Goal: Transaction & Acquisition: Purchase product/service

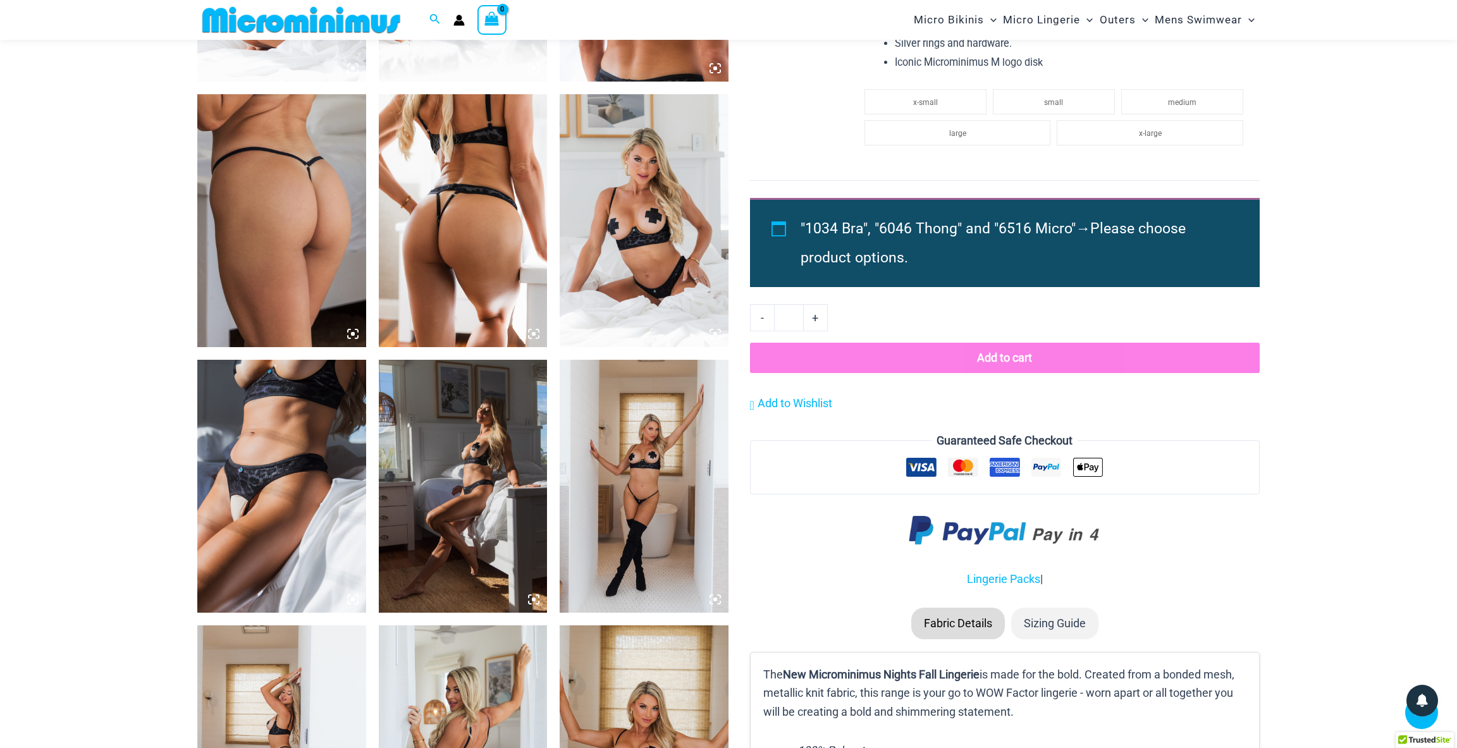
scroll to position [1082, 0]
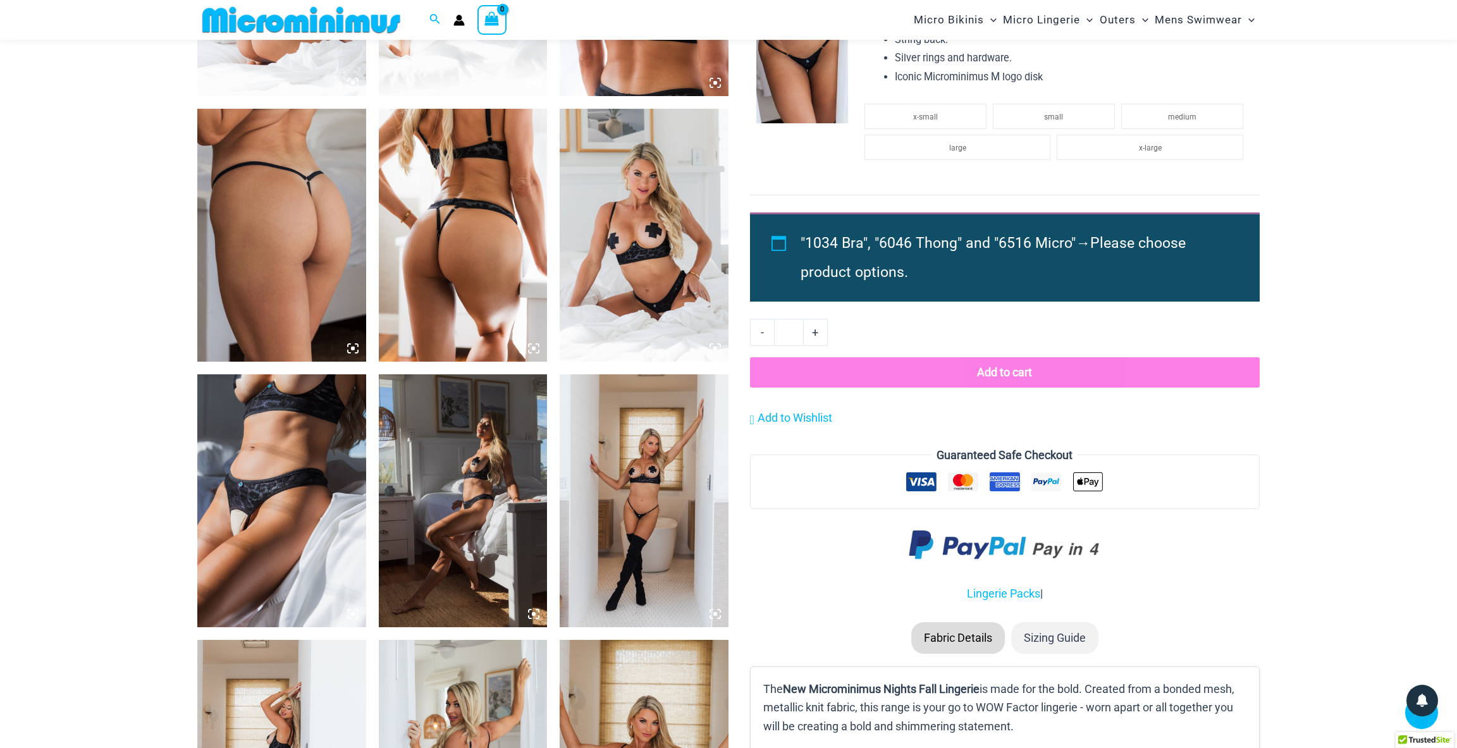
click at [633, 498] on img at bounding box center [644, 500] width 169 height 253
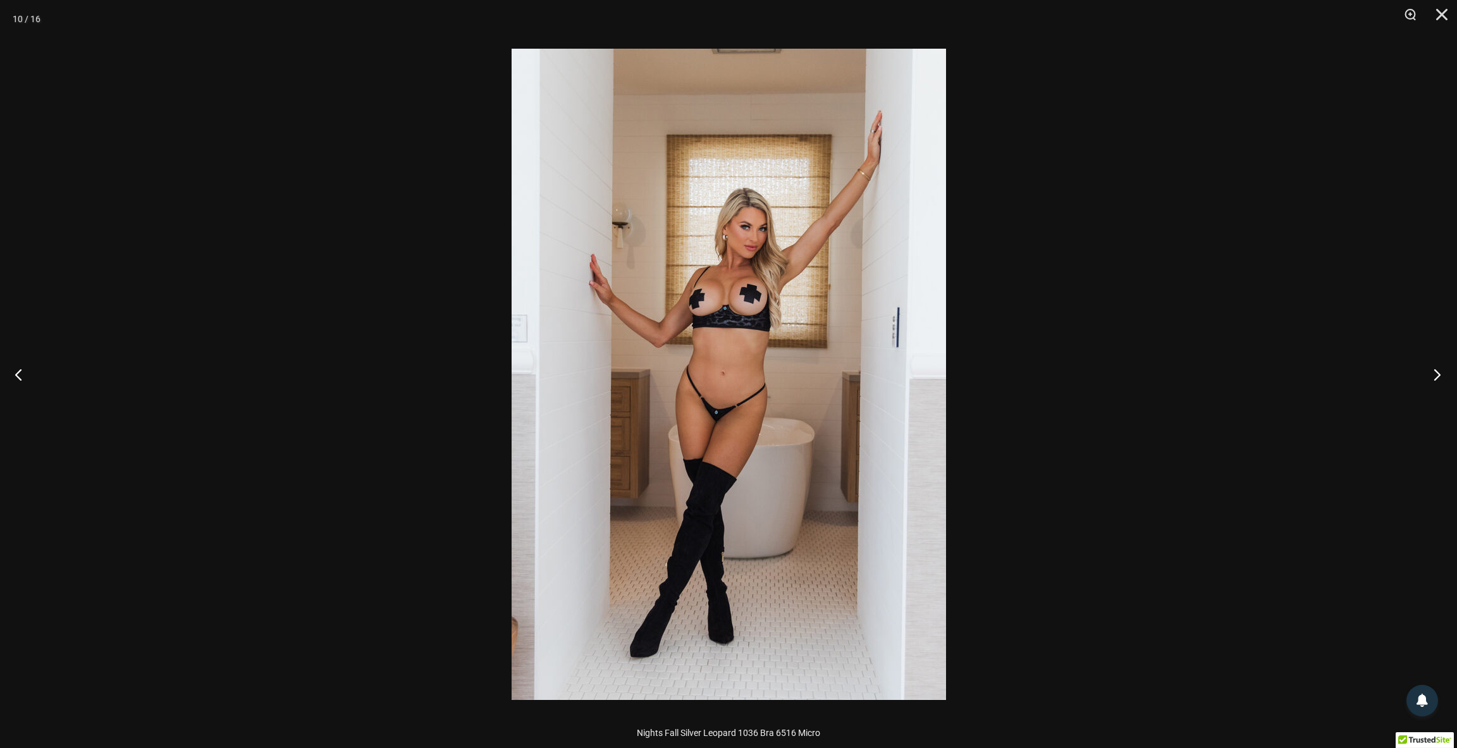
click at [1440, 375] on button "Next" at bounding box center [1433, 374] width 47 height 63
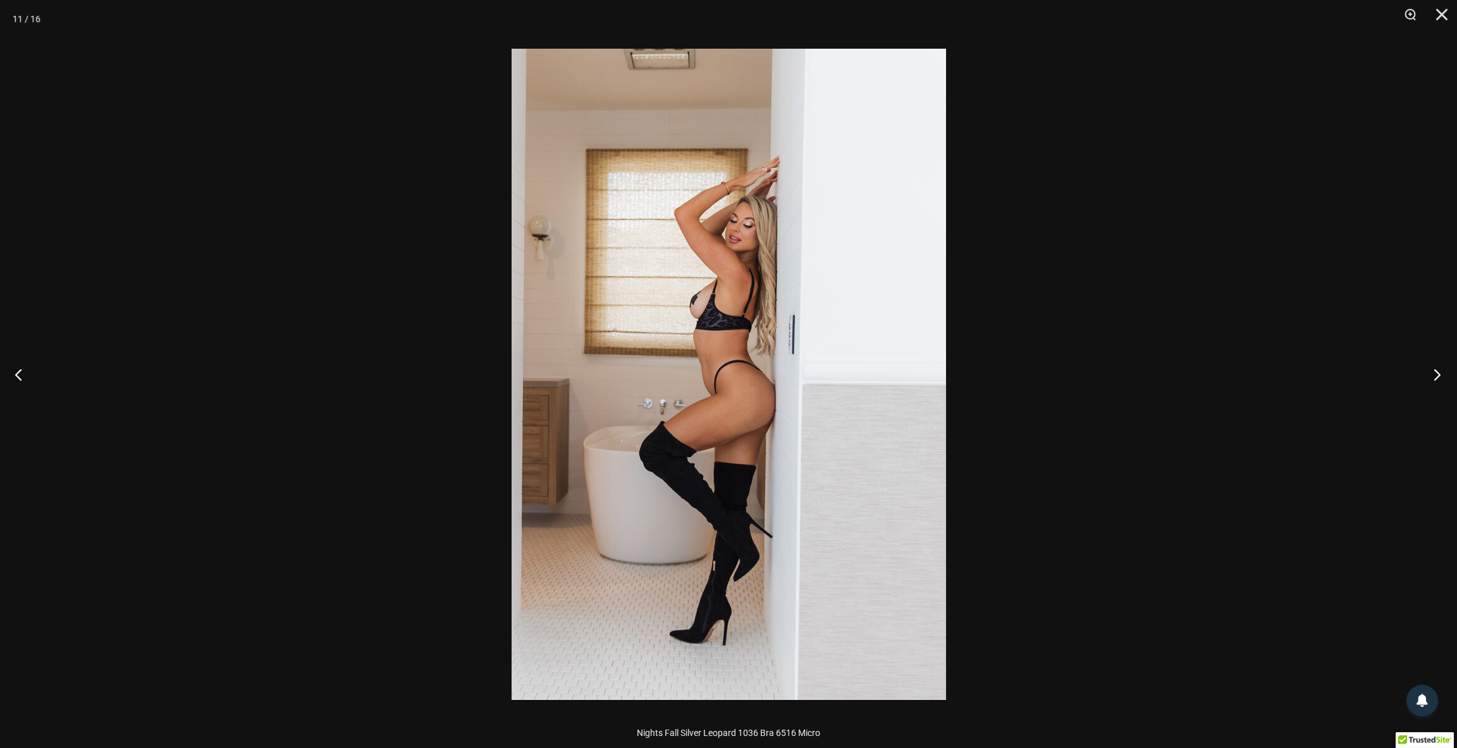
click at [1440, 375] on button "Next" at bounding box center [1433, 374] width 47 height 63
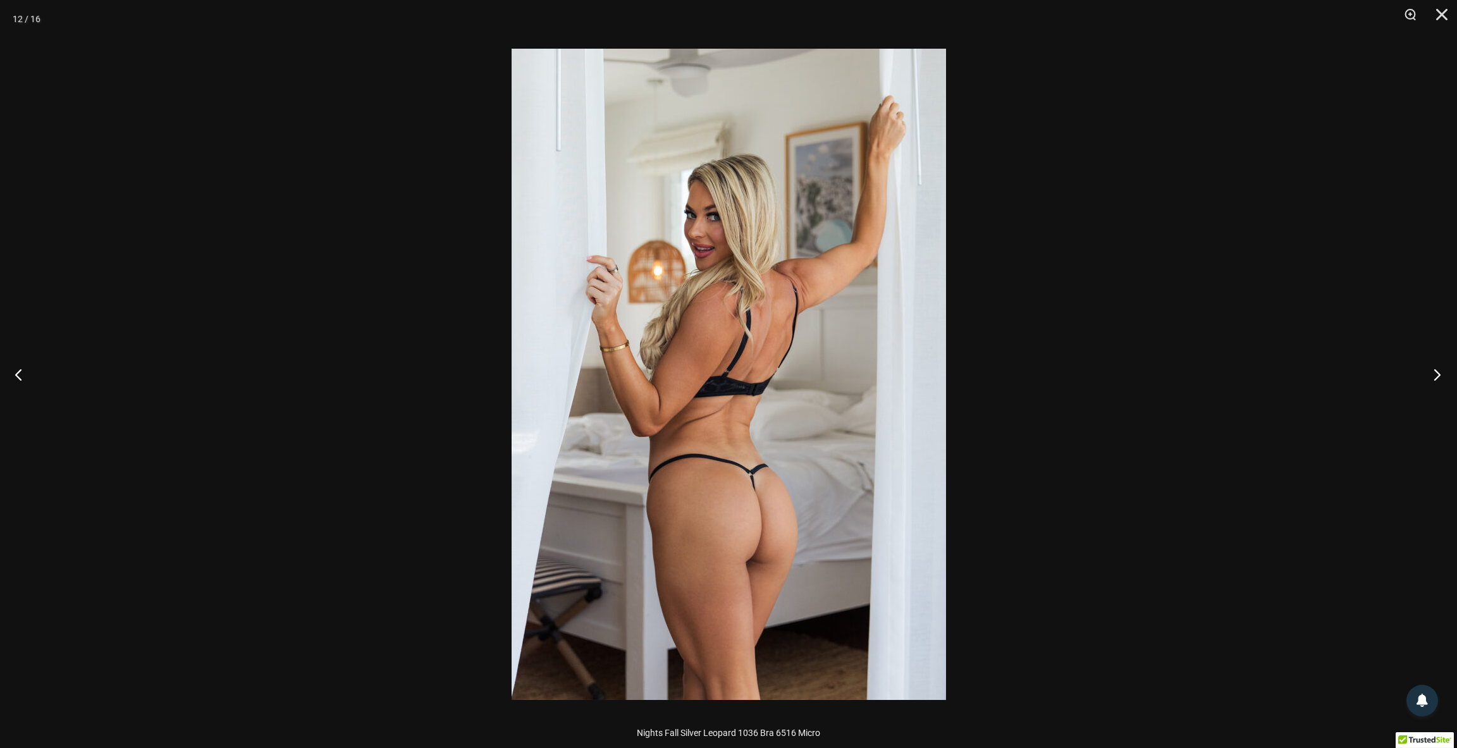
click at [1440, 375] on button "Next" at bounding box center [1433, 374] width 47 height 63
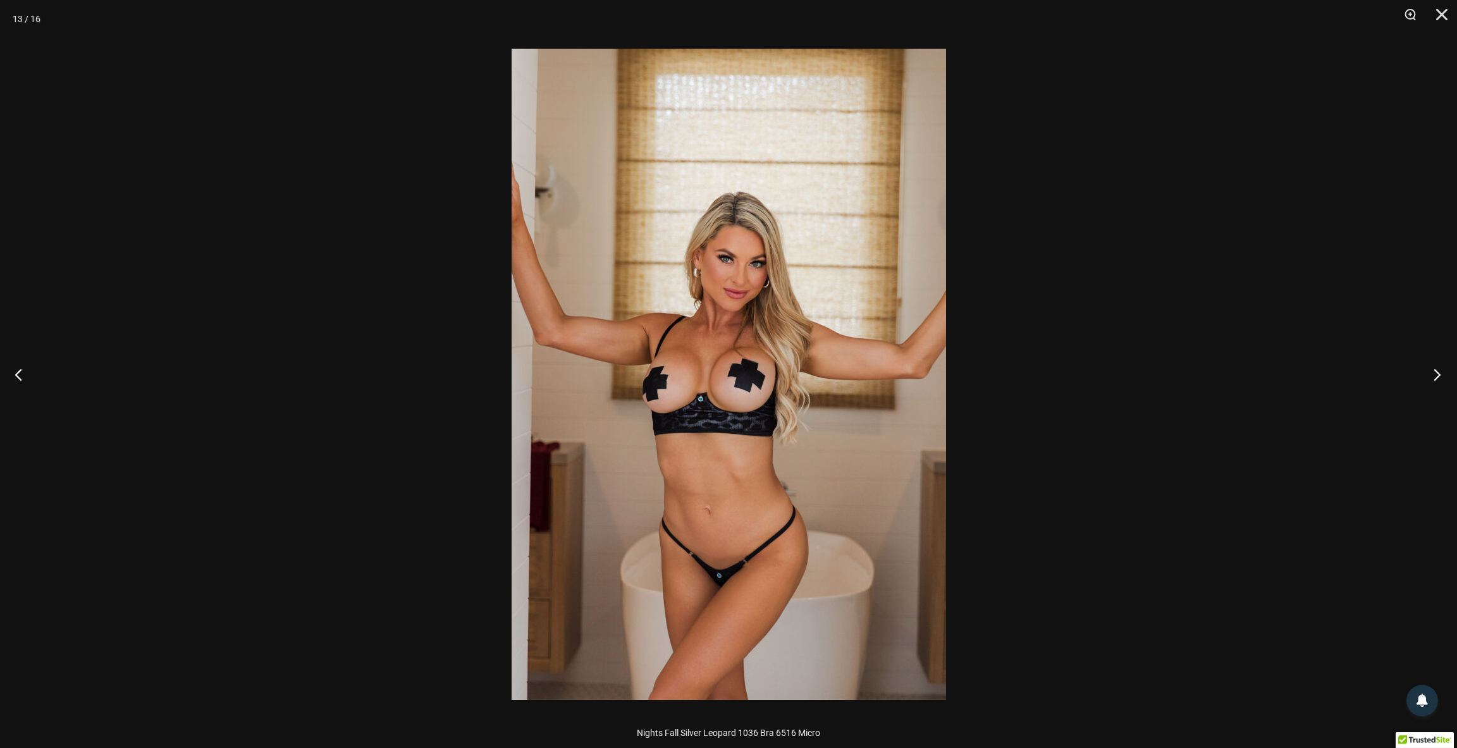
click at [1441, 377] on button "Next" at bounding box center [1433, 374] width 47 height 63
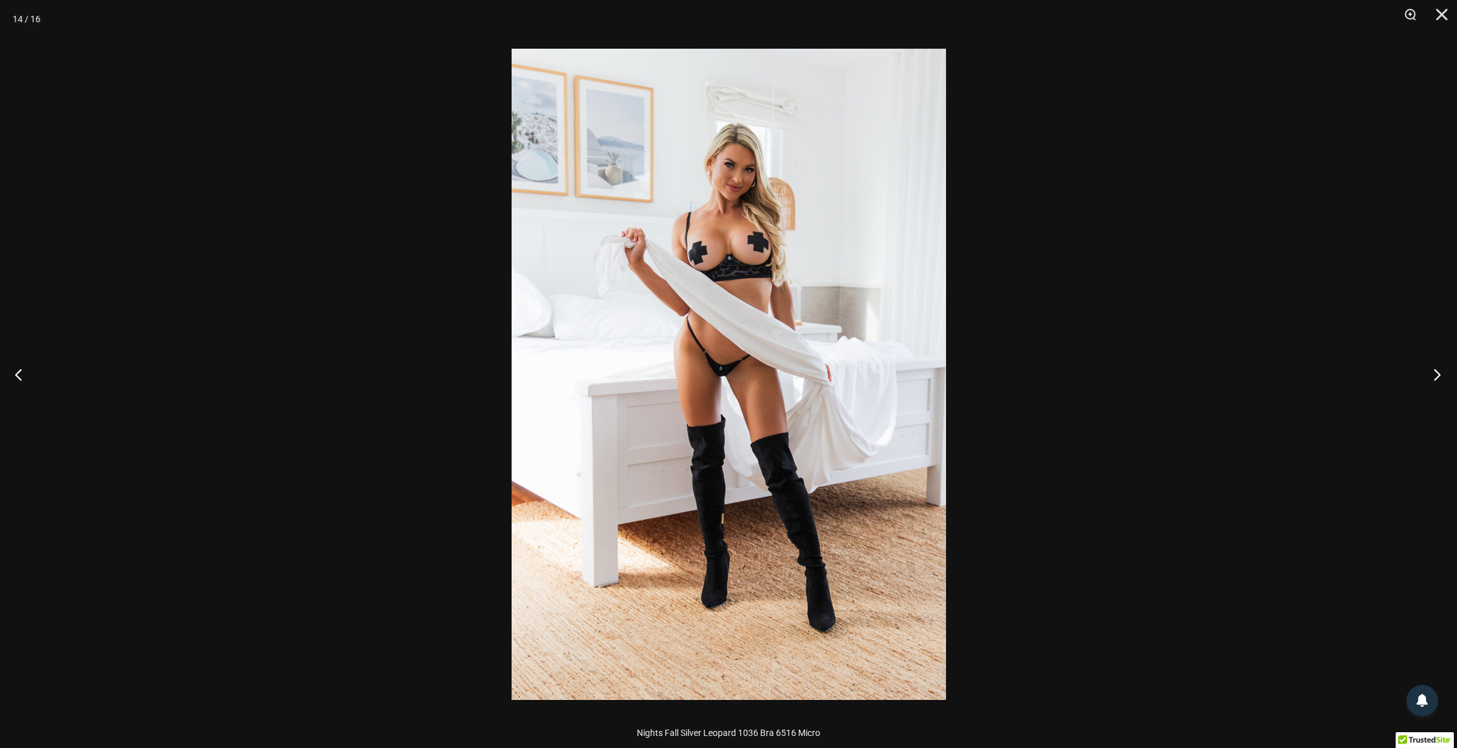
click at [1441, 377] on button "Next" at bounding box center [1433, 374] width 47 height 63
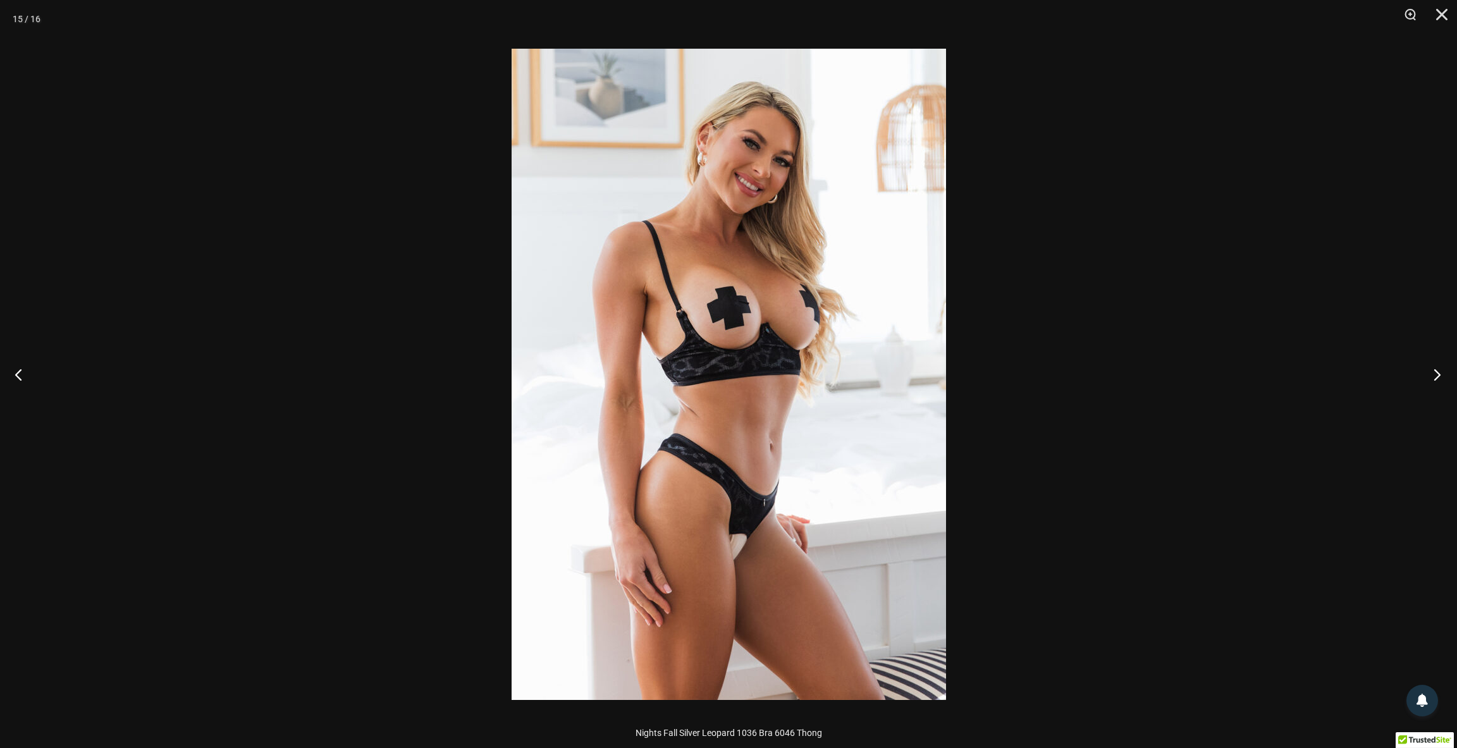
click at [1431, 376] on button "Next" at bounding box center [1433, 374] width 47 height 63
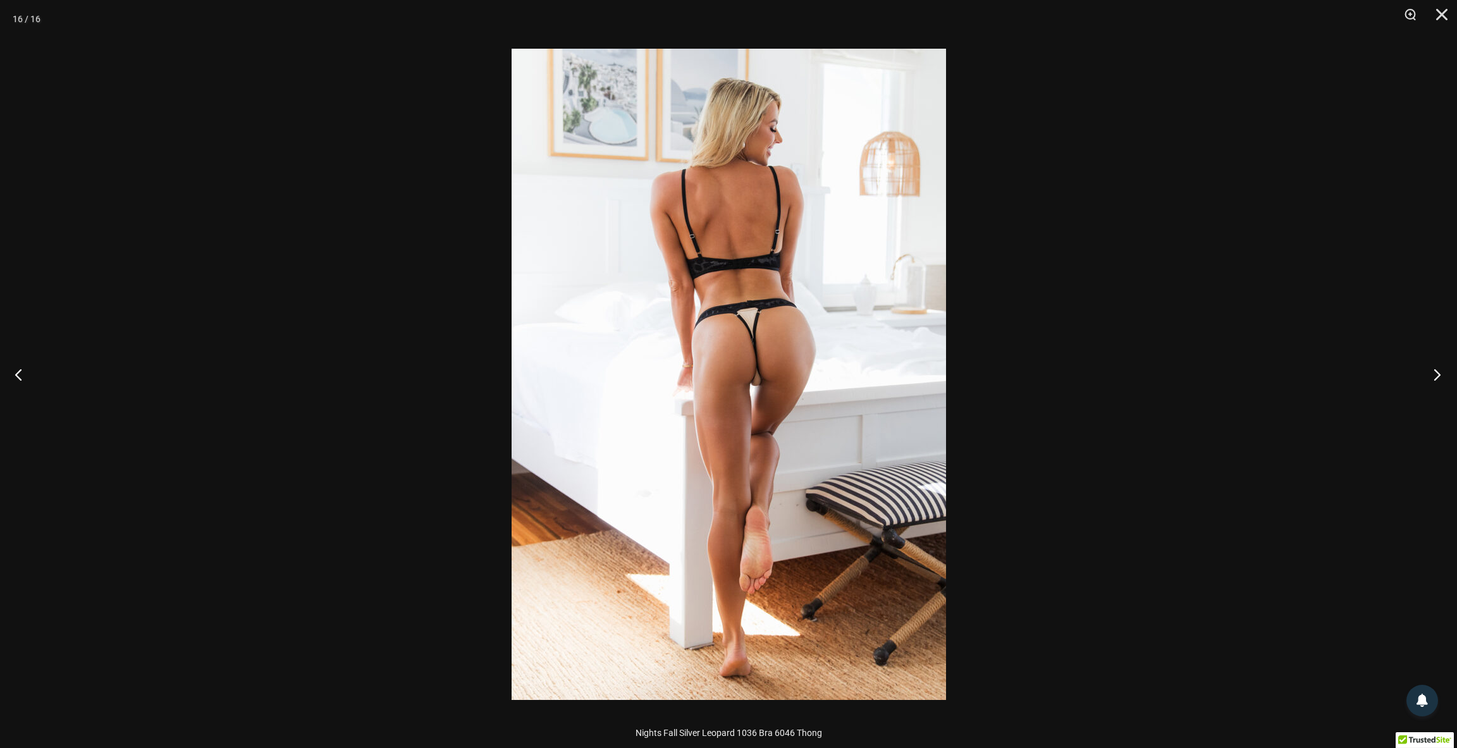
click at [1431, 376] on button "Next" at bounding box center [1433, 374] width 47 height 63
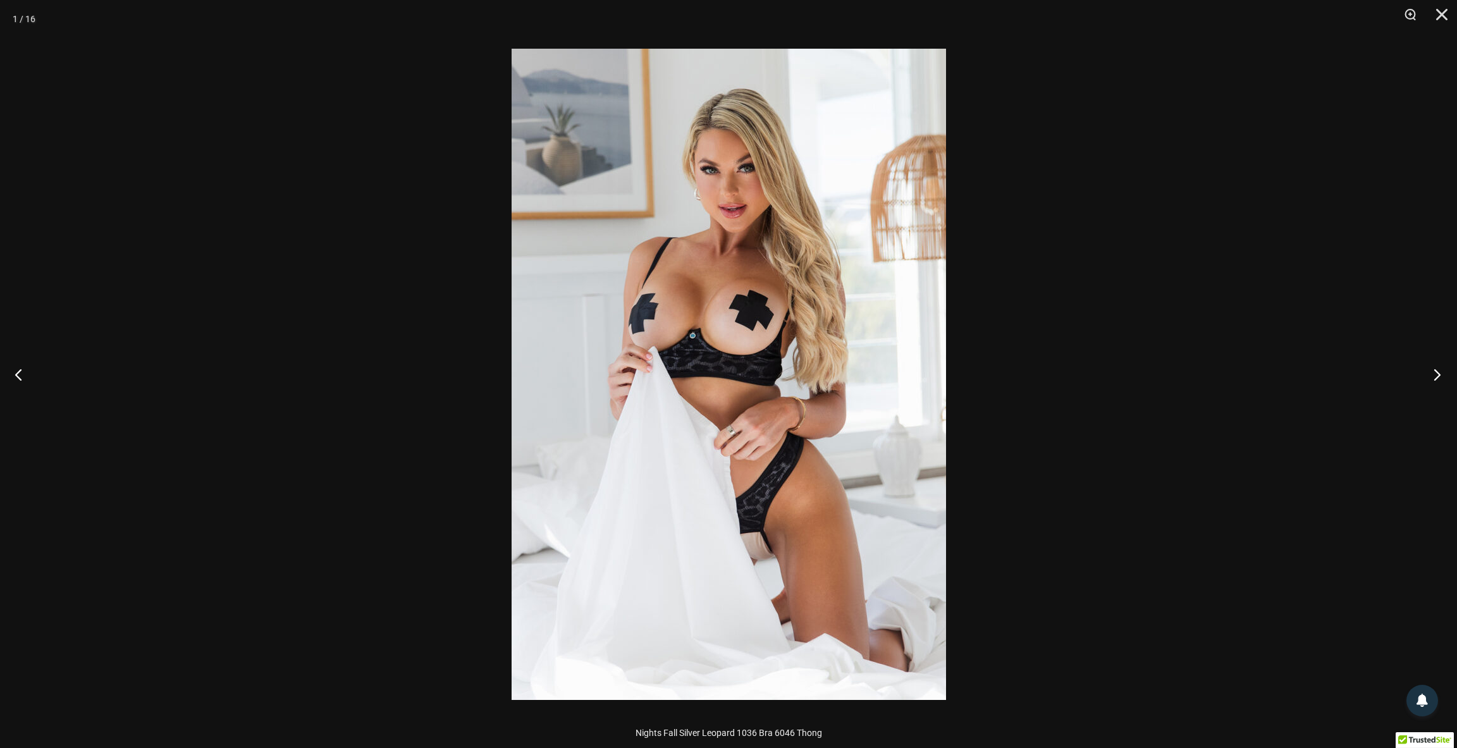
click at [1431, 376] on button "Next" at bounding box center [1433, 374] width 47 height 63
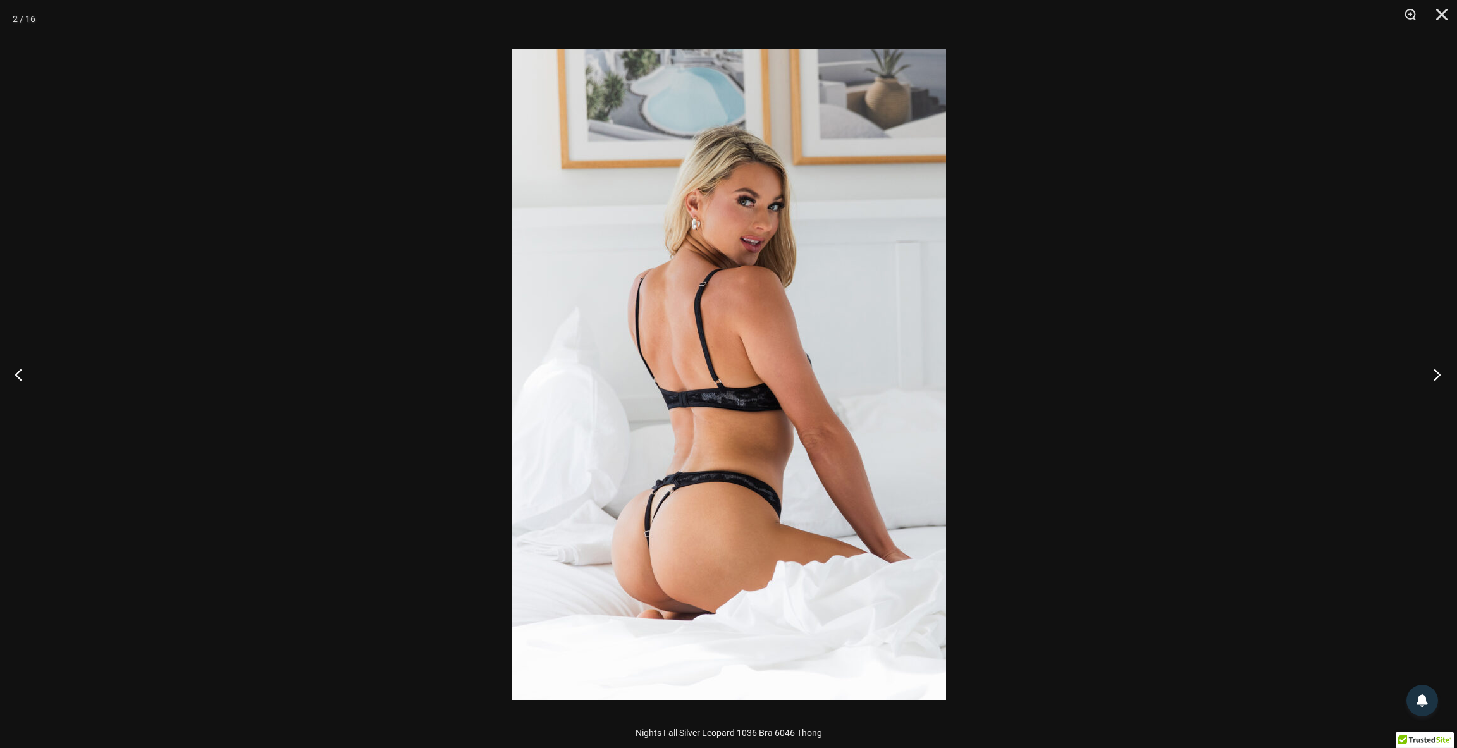
click at [1431, 376] on button "Next" at bounding box center [1433, 374] width 47 height 63
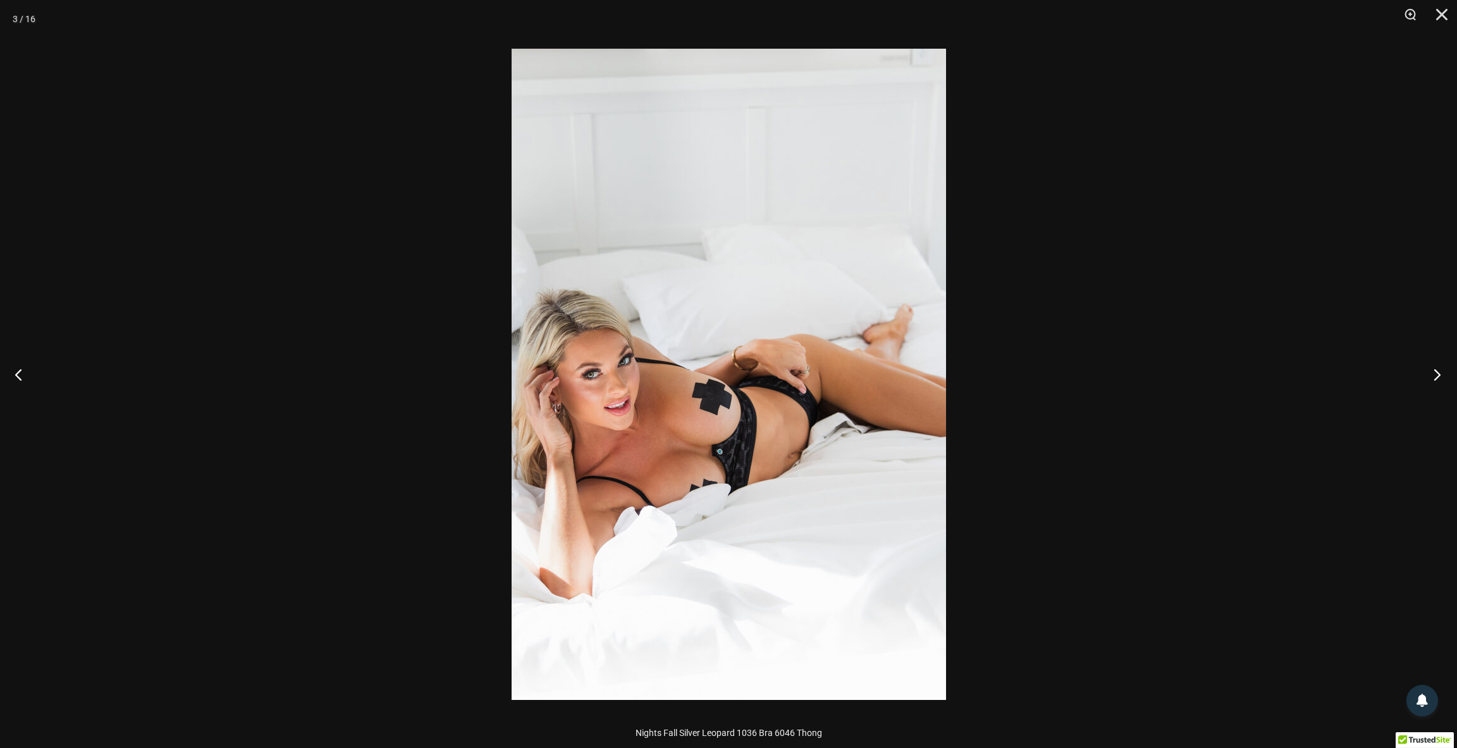
click at [1431, 376] on button "Next" at bounding box center [1433, 374] width 47 height 63
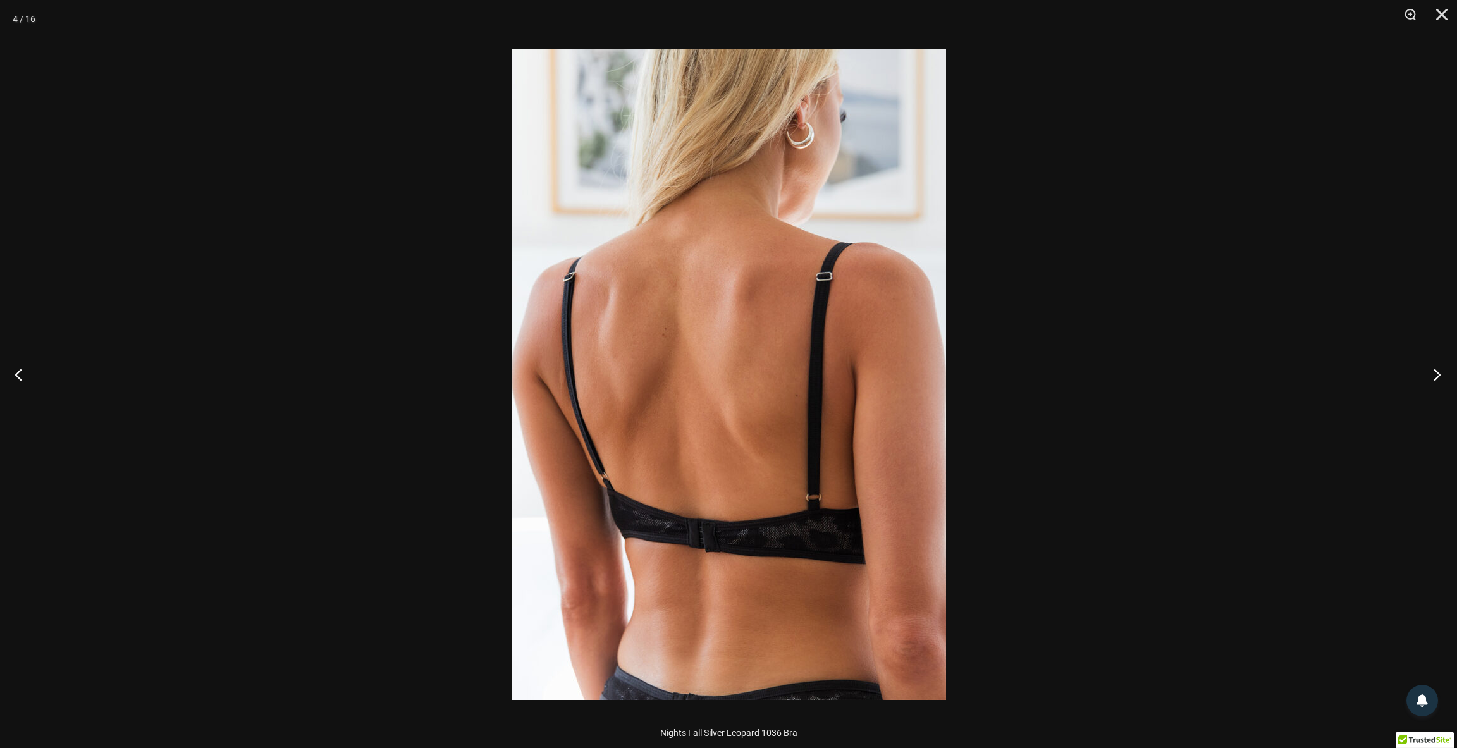
click at [1431, 376] on button "Next" at bounding box center [1433, 374] width 47 height 63
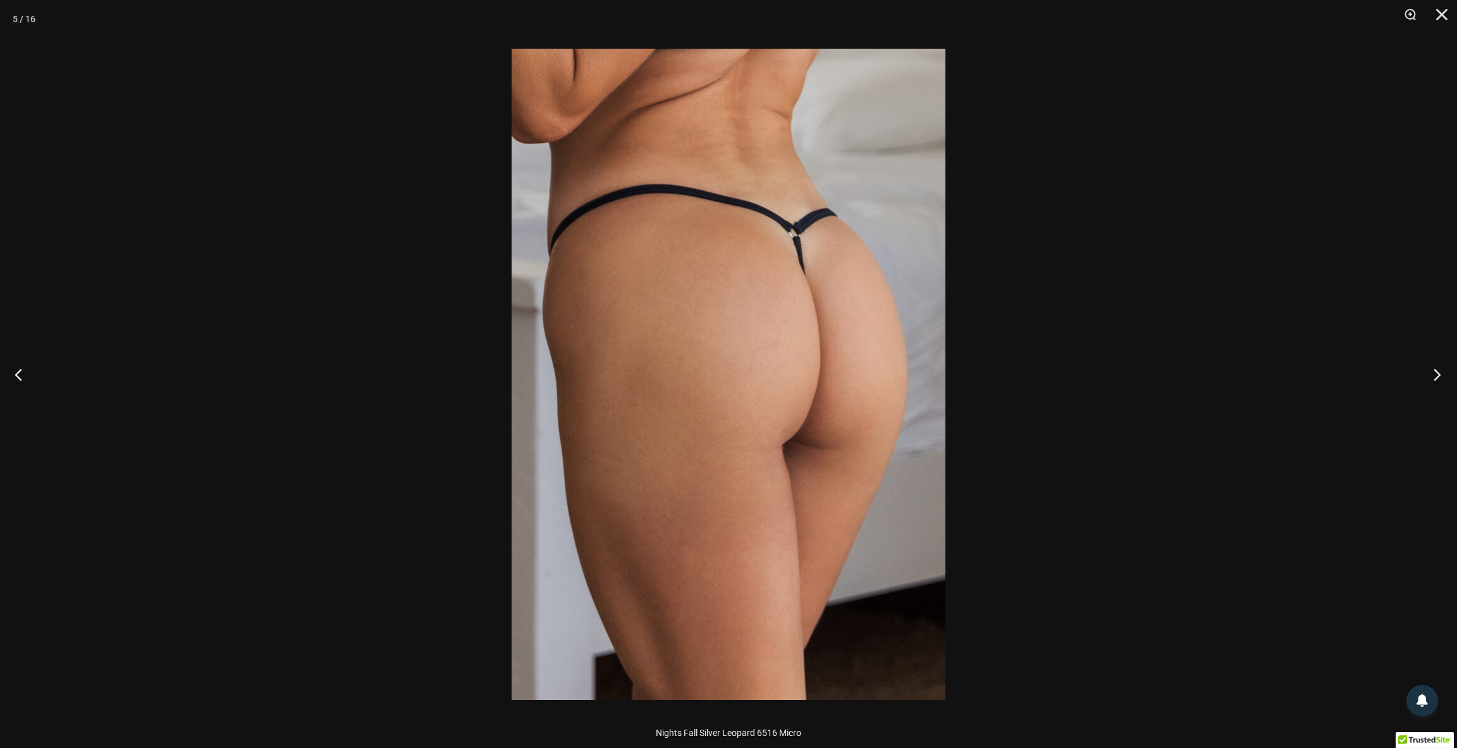
click at [1431, 376] on button "Next" at bounding box center [1433, 374] width 47 height 63
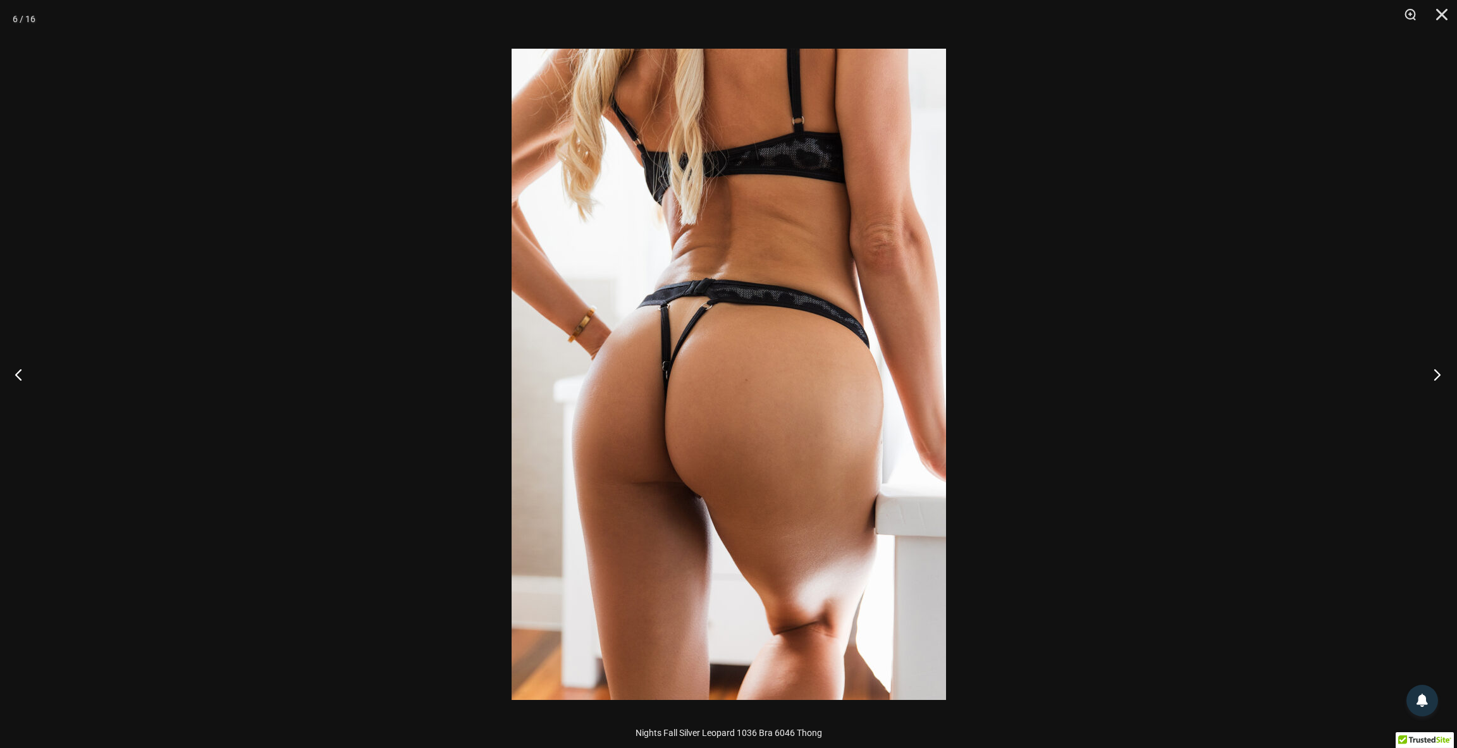
click at [1431, 376] on button "Next" at bounding box center [1433, 374] width 47 height 63
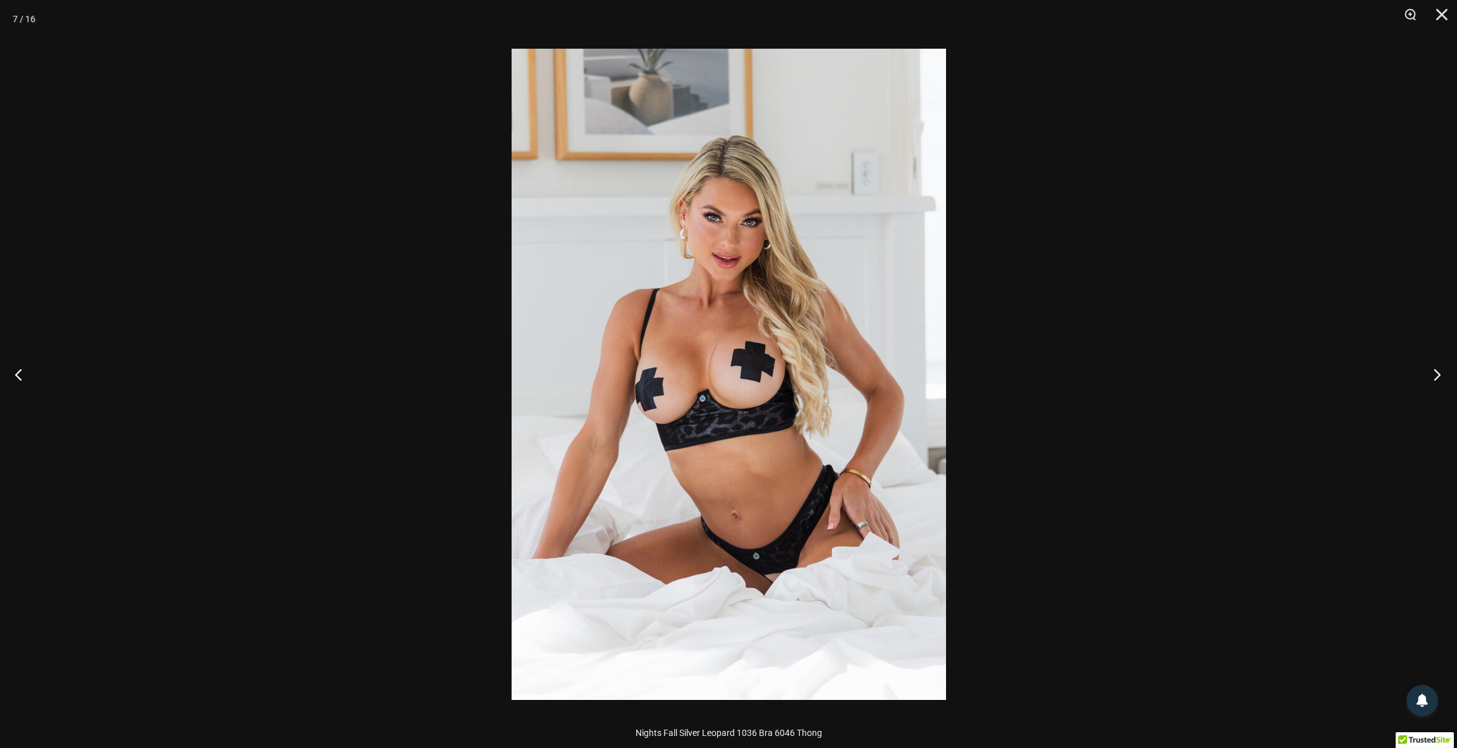
click at [1431, 376] on button "Next" at bounding box center [1433, 374] width 47 height 63
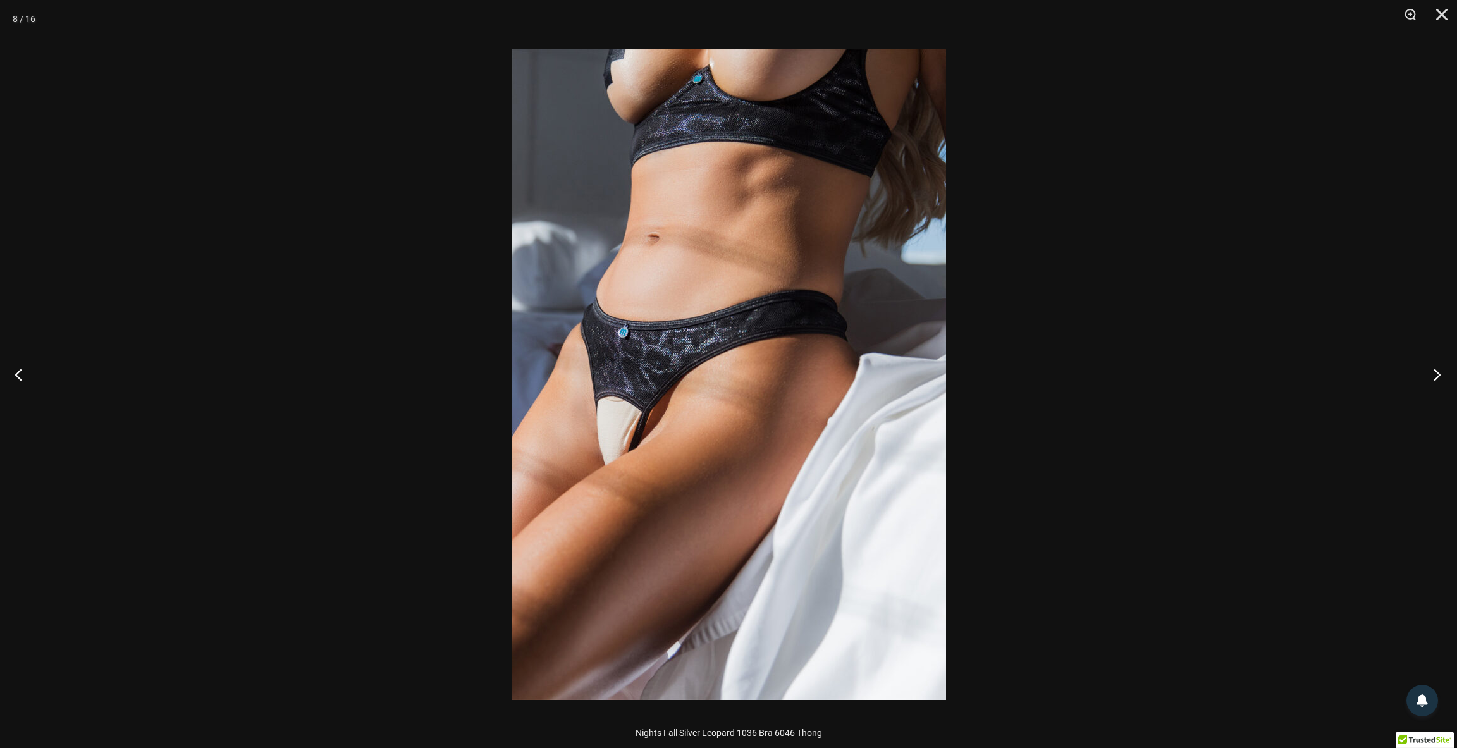
click at [1431, 376] on button "Next" at bounding box center [1433, 374] width 47 height 63
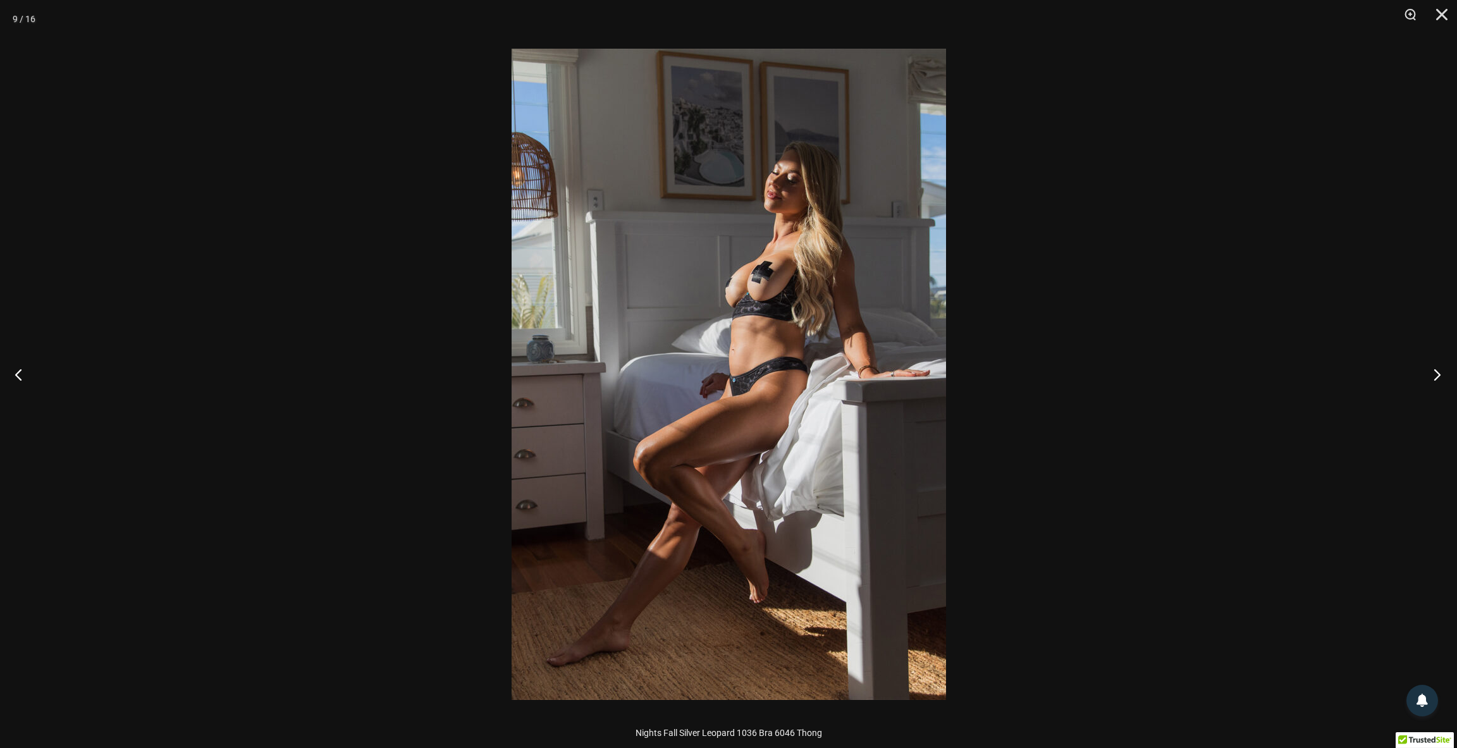
click at [1431, 376] on button "Next" at bounding box center [1433, 374] width 47 height 63
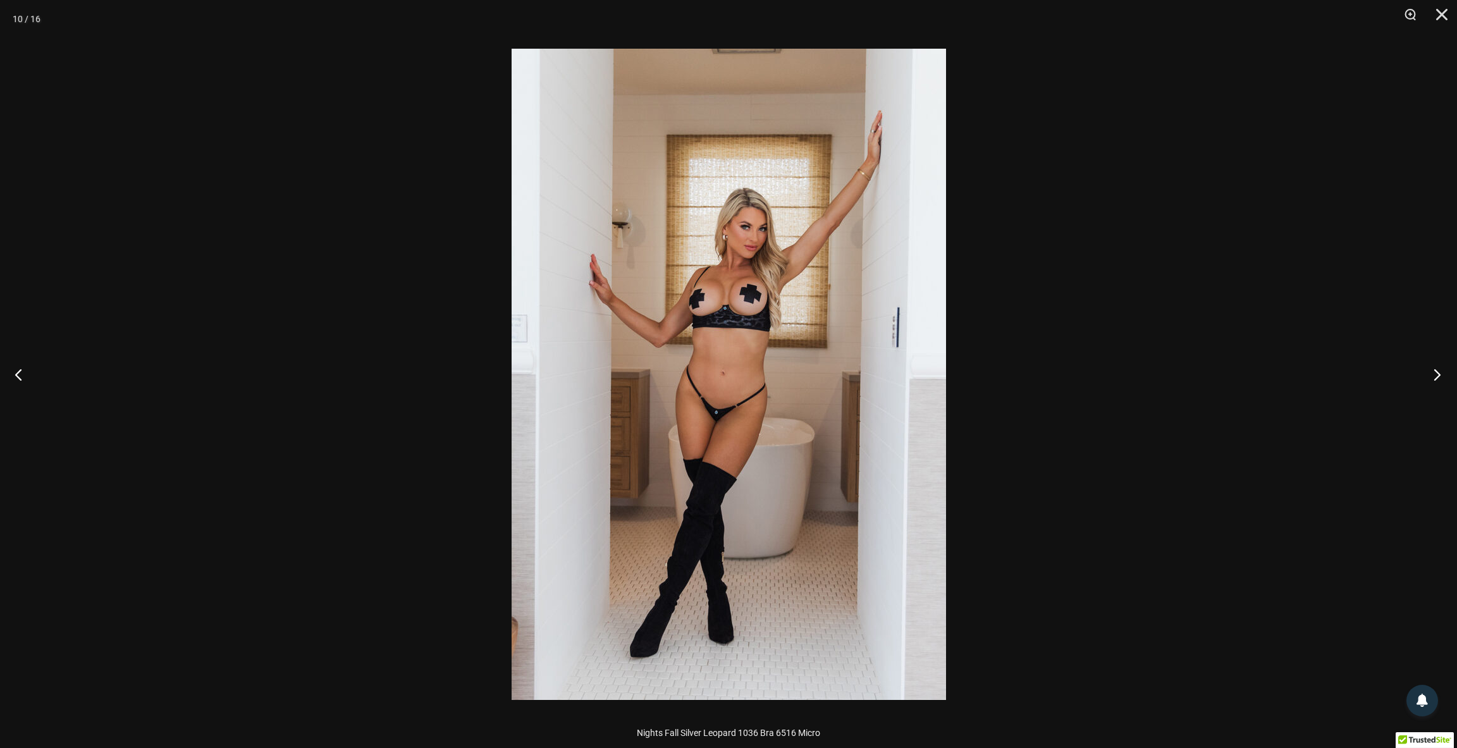
click at [1431, 376] on button "Next" at bounding box center [1433, 374] width 47 height 63
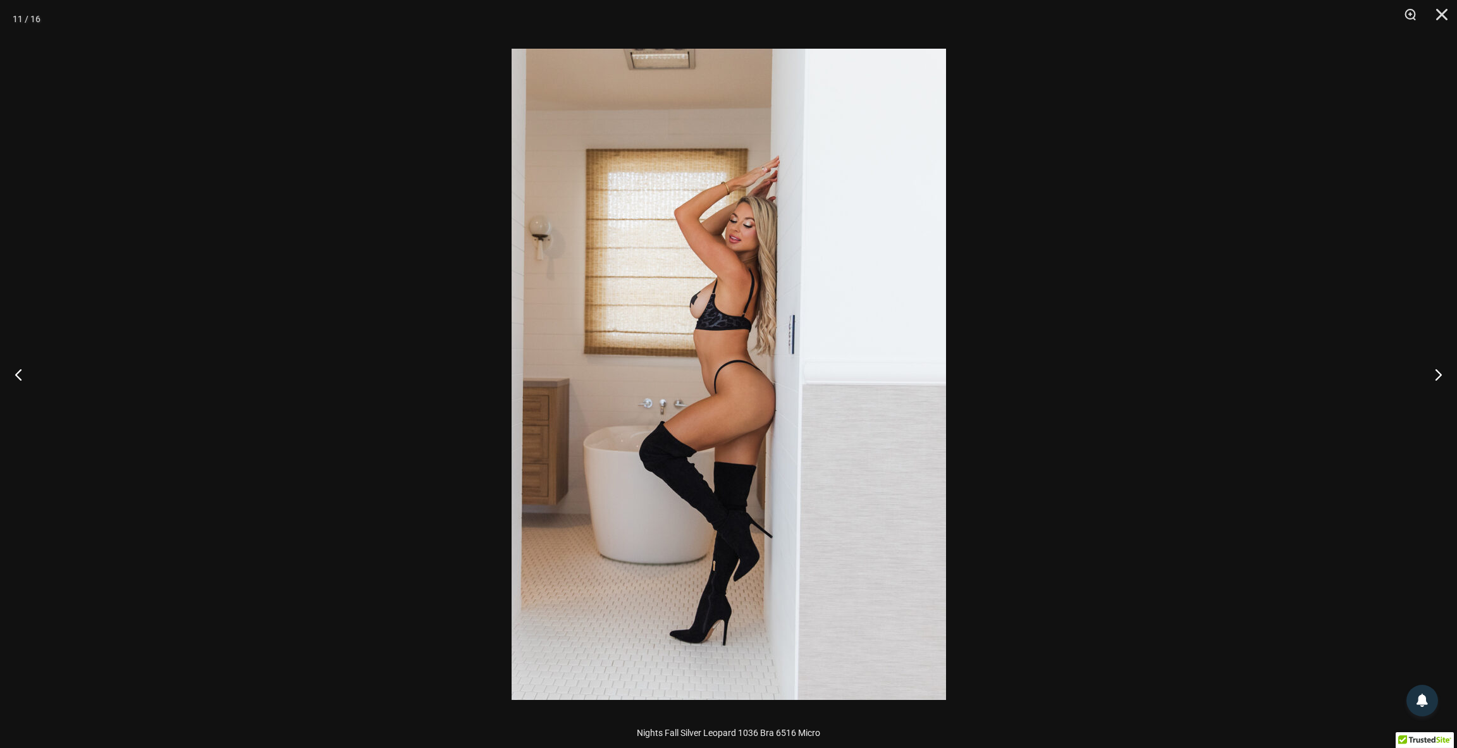
click at [147, 231] on div at bounding box center [728, 374] width 1457 height 748
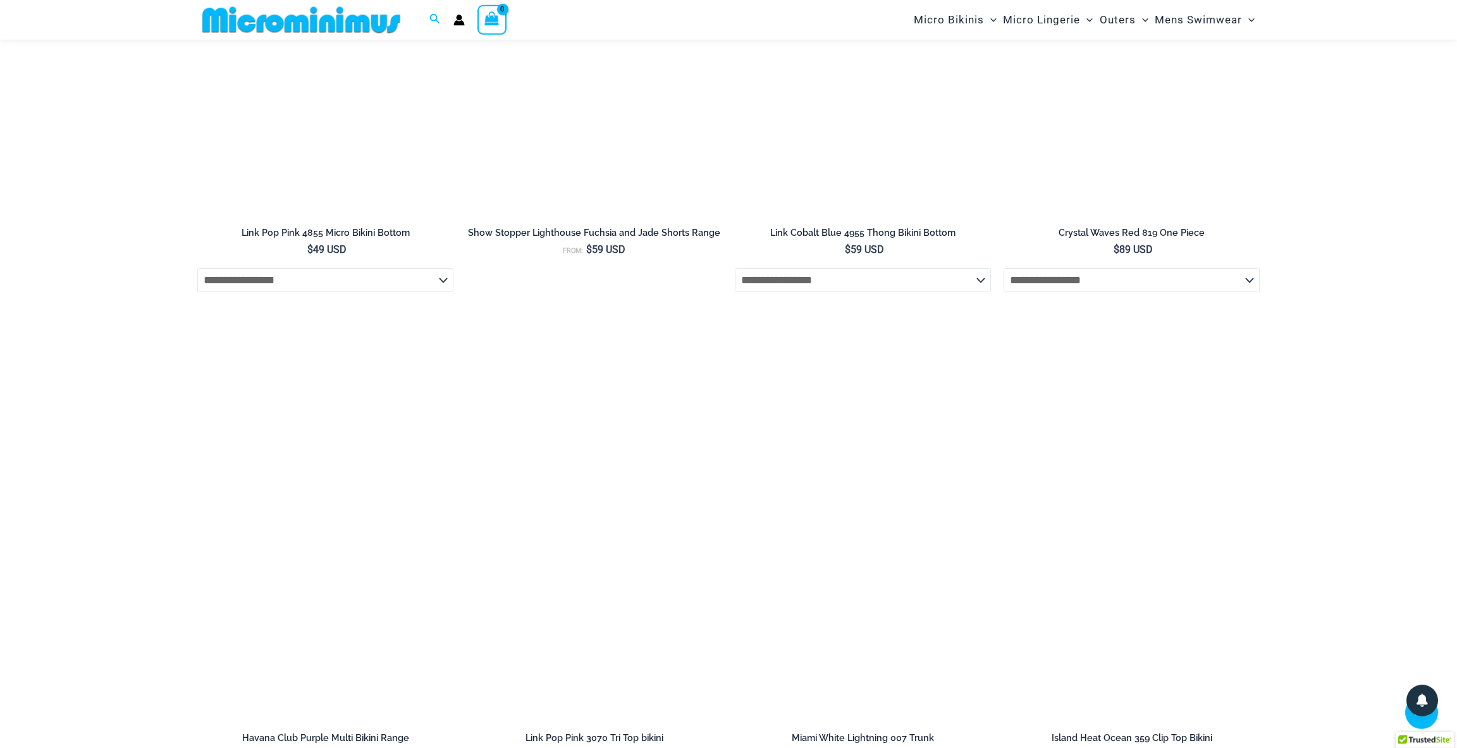
scroll to position [2995, 0]
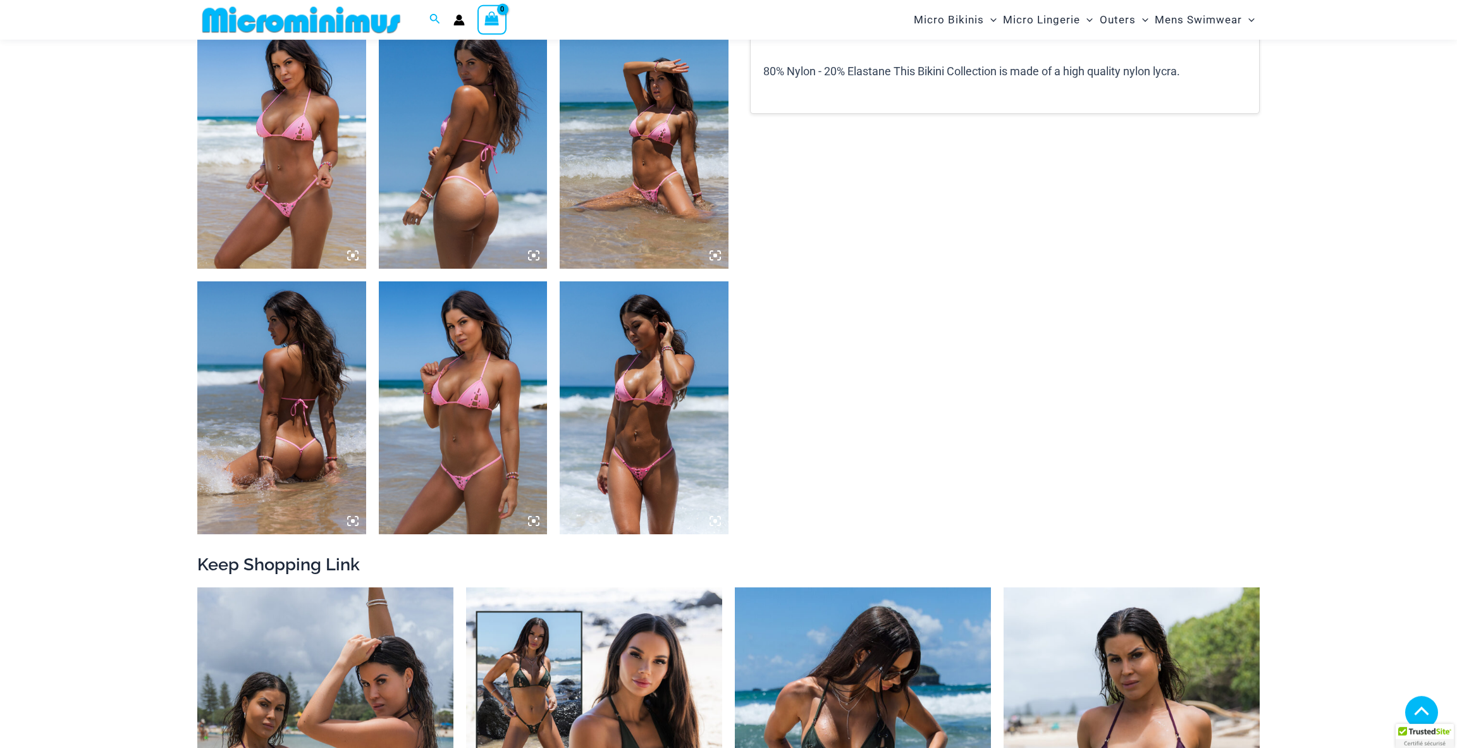
scroll to position [945, 0]
